Goal: Information Seeking & Learning: Learn about a topic

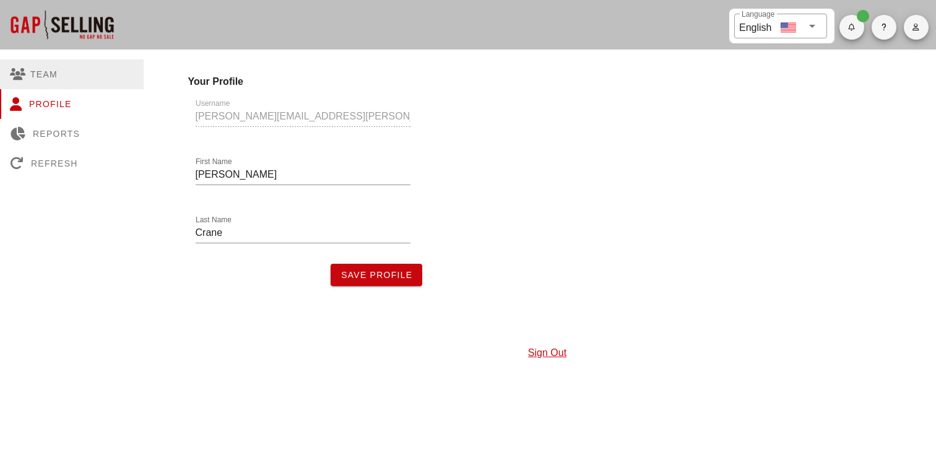
click at [55, 77] on div "Team" at bounding box center [72, 74] width 144 height 30
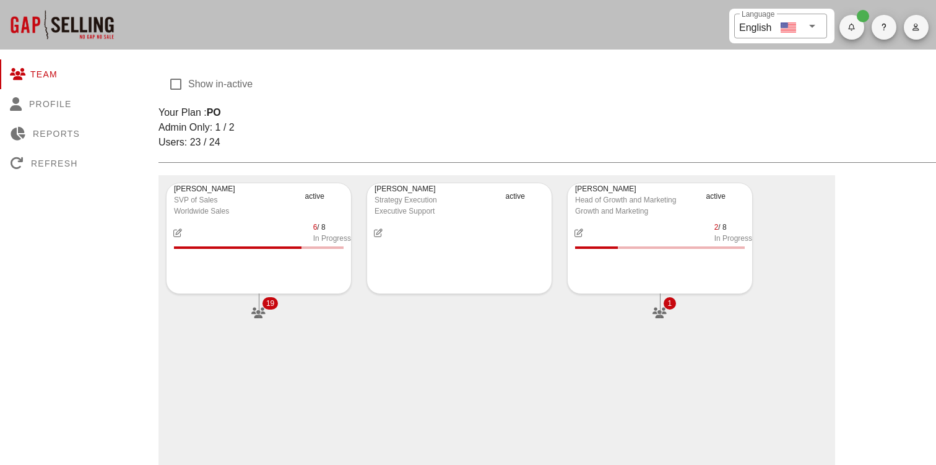
click at [52, 24] on div at bounding box center [62, 25] width 124 height 50
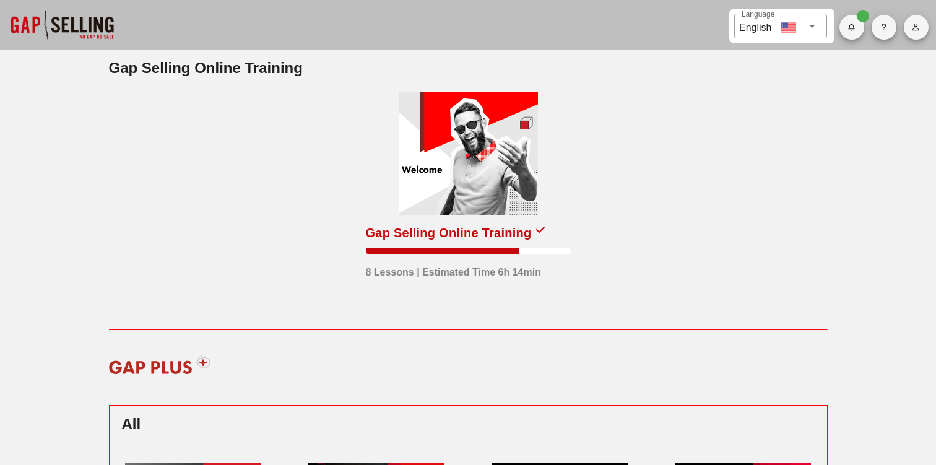
click at [475, 174] on div at bounding box center [468, 154] width 139 height 124
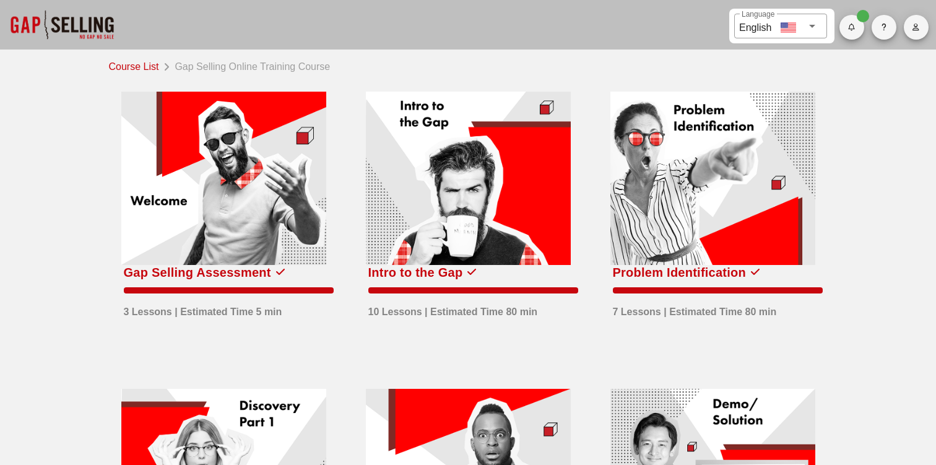
scroll to position [153, 0]
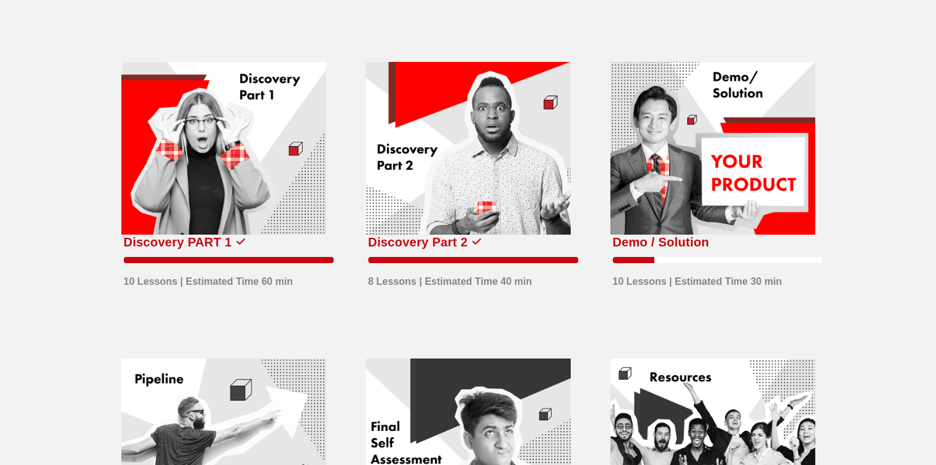
scroll to position [334, 0]
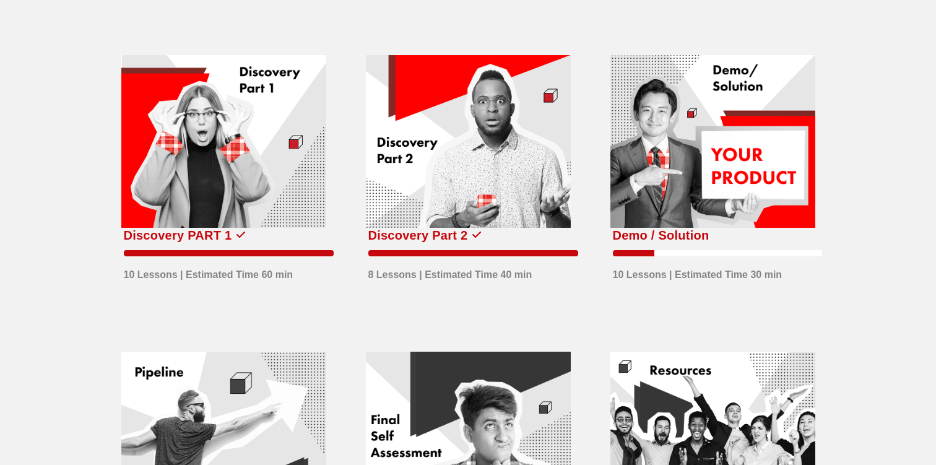
click at [248, 206] on div at bounding box center [223, 141] width 205 height 173
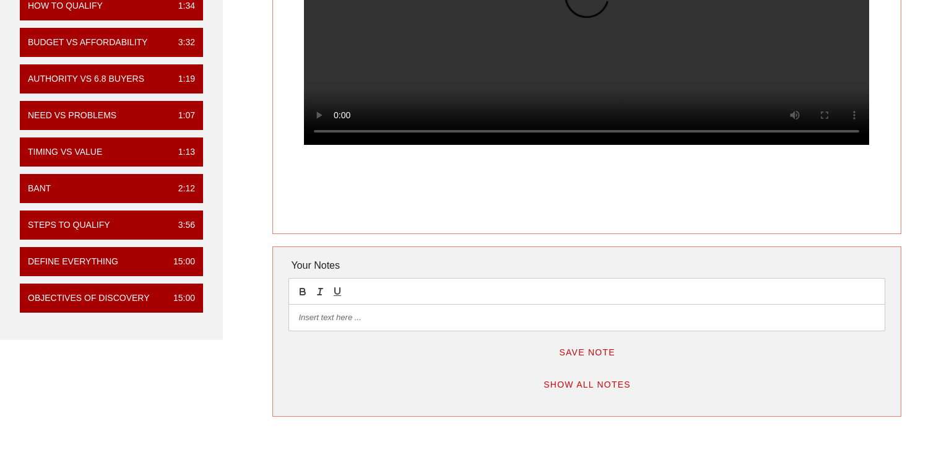
scroll to position [155, 0]
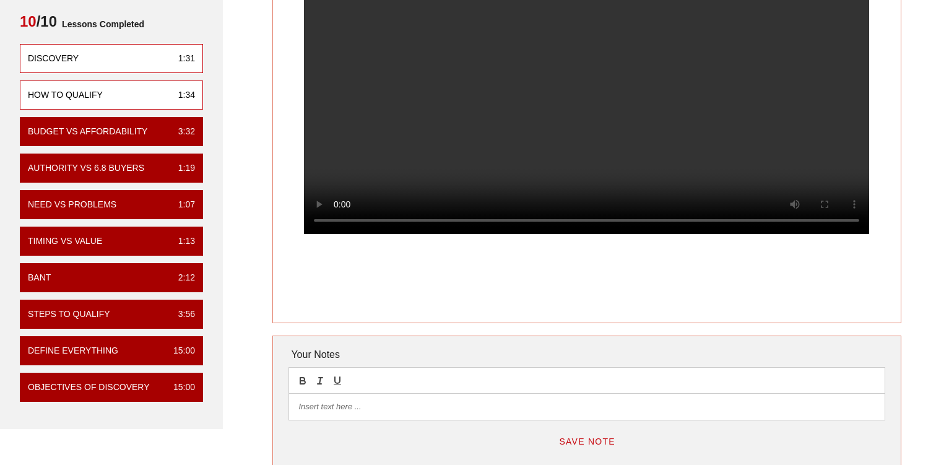
click at [116, 100] on div "How To Qualify 1:34" at bounding box center [111, 94] width 183 height 29
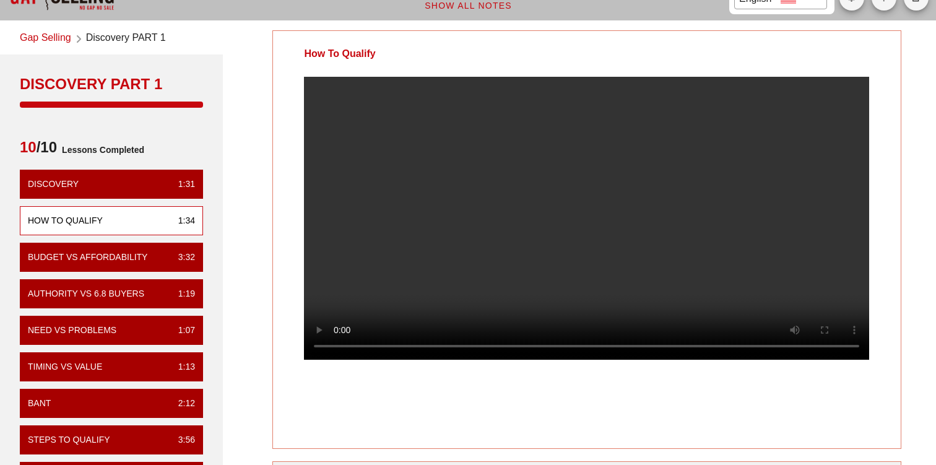
scroll to position [31, 0]
